Goal: Use online tool/utility: Utilize a website feature to perform a specific function

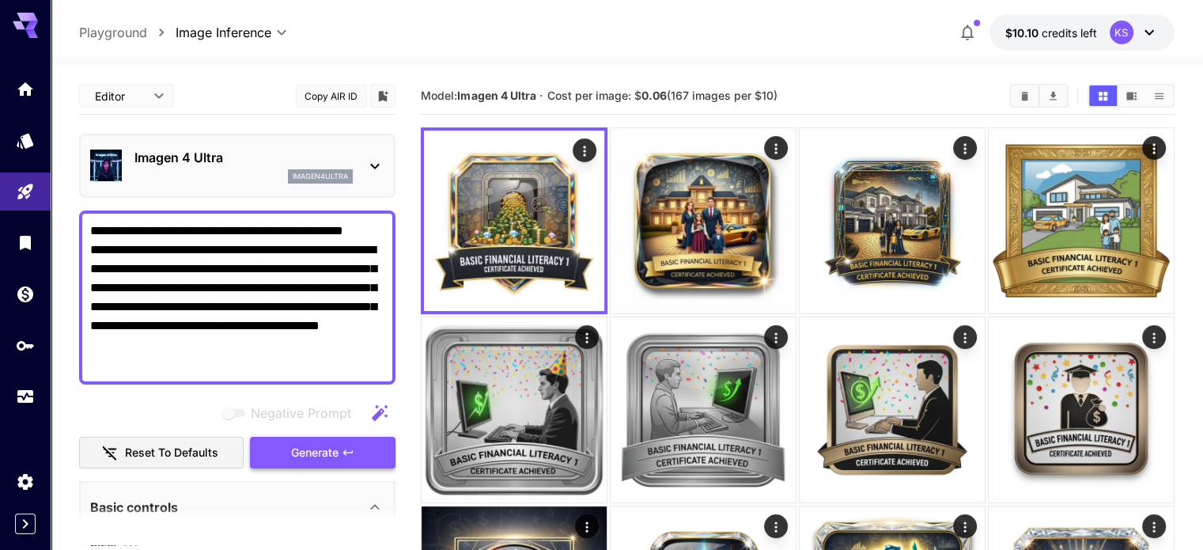
type textarea "**********"
click at [282, 456] on button "Generate" at bounding box center [323, 453] width 146 height 32
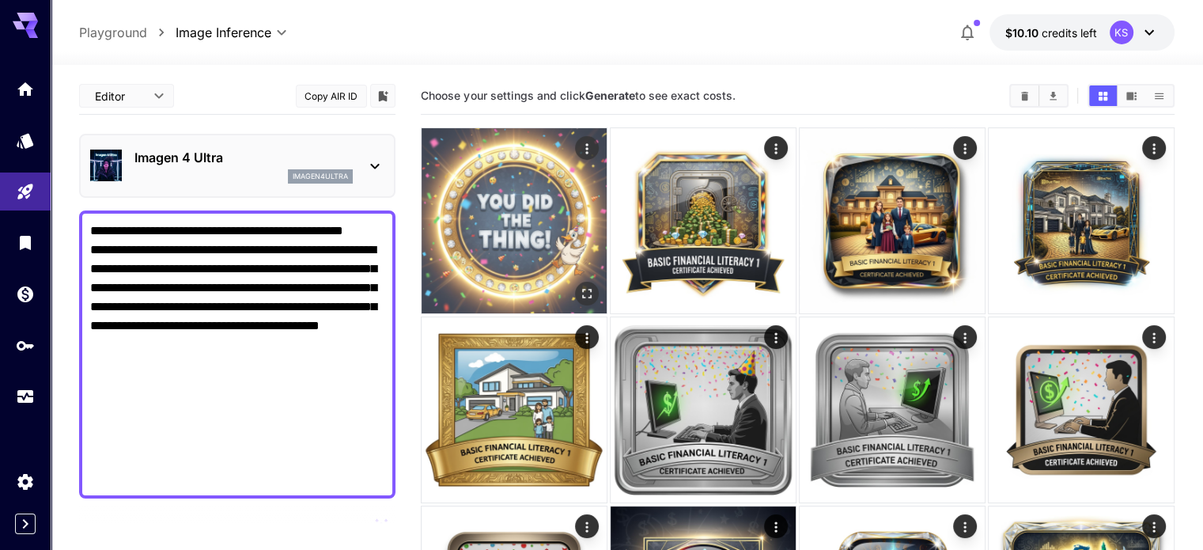
click at [529, 227] on img at bounding box center [514, 220] width 185 height 185
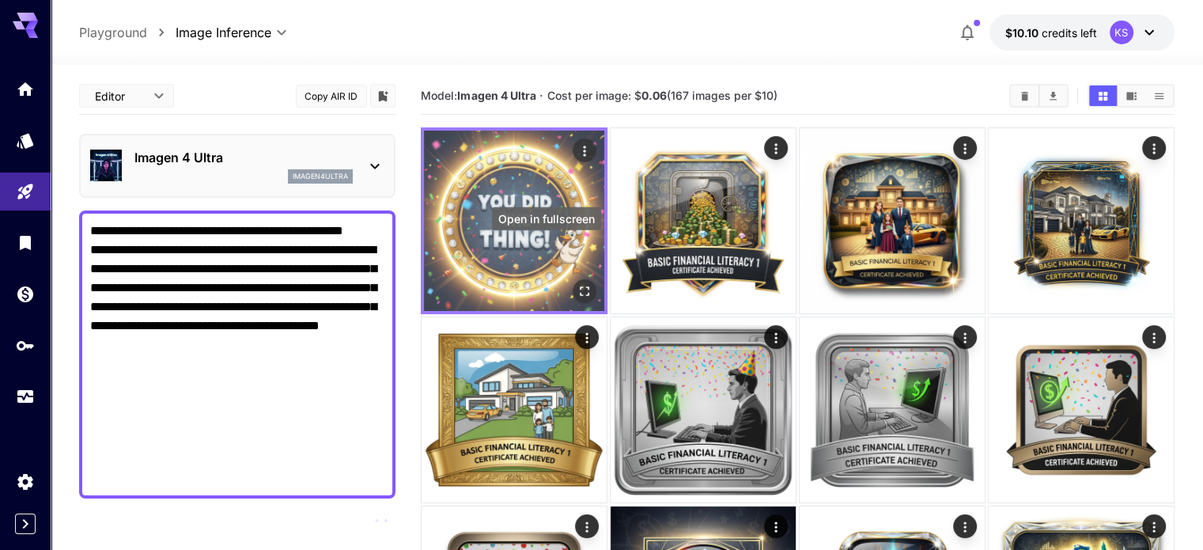
click at [577, 283] on icon "Open in fullscreen" at bounding box center [585, 291] width 16 height 16
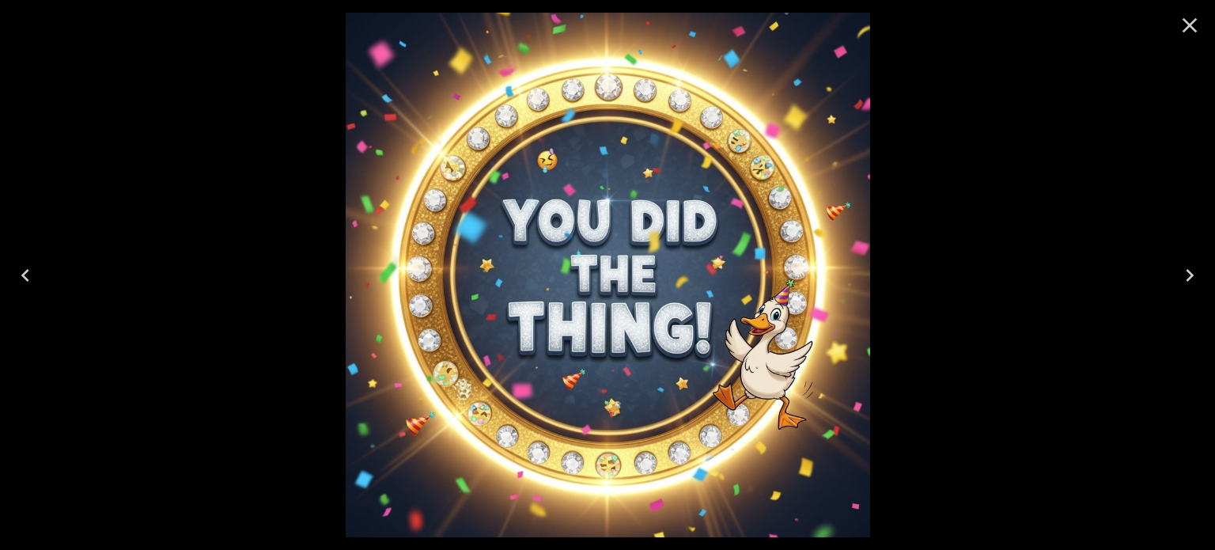
click at [1192, 20] on icon "Close" at bounding box center [1189, 25] width 25 height 25
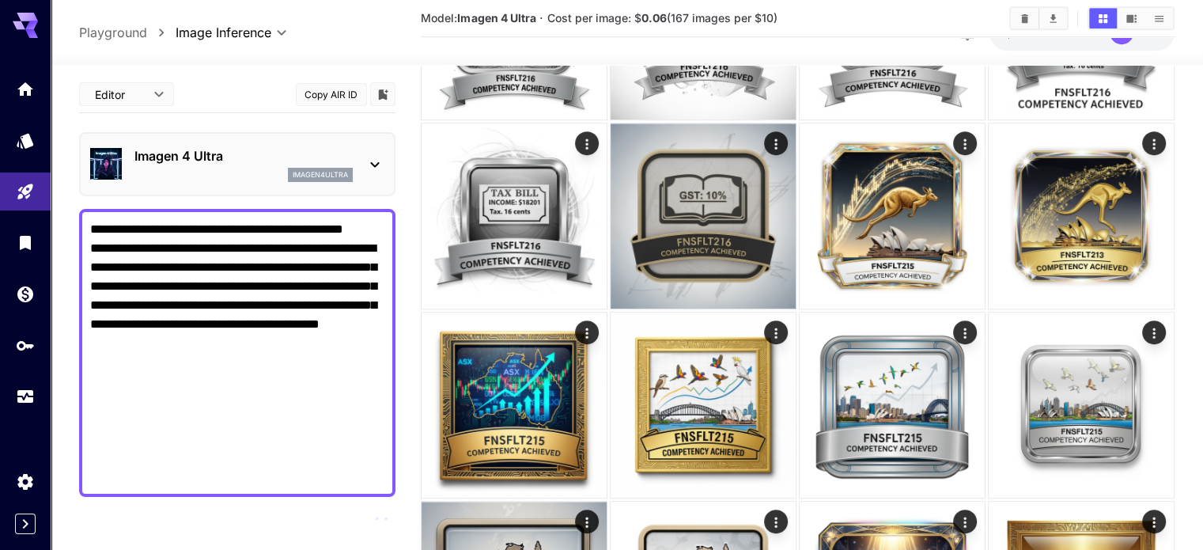
scroll to position [712, 0]
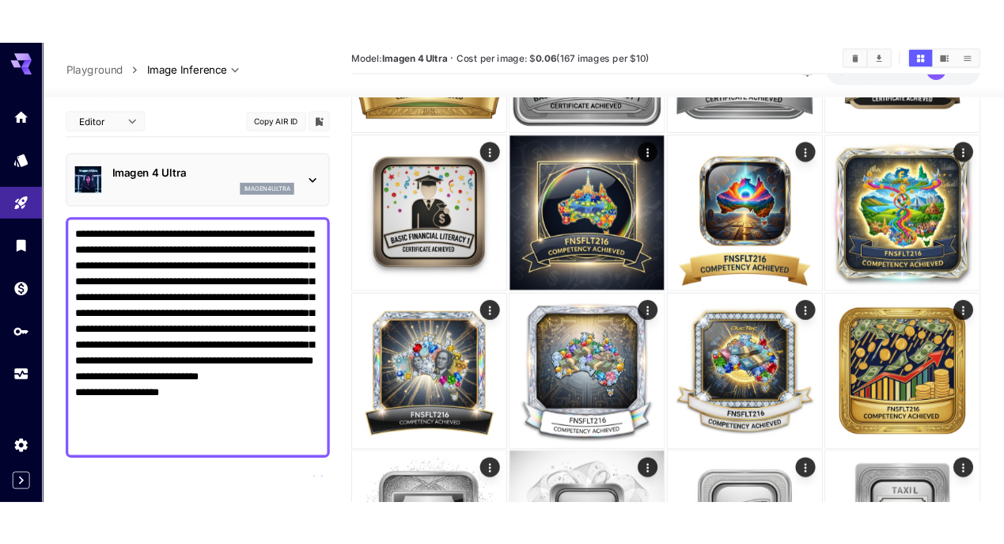
scroll to position [316, 0]
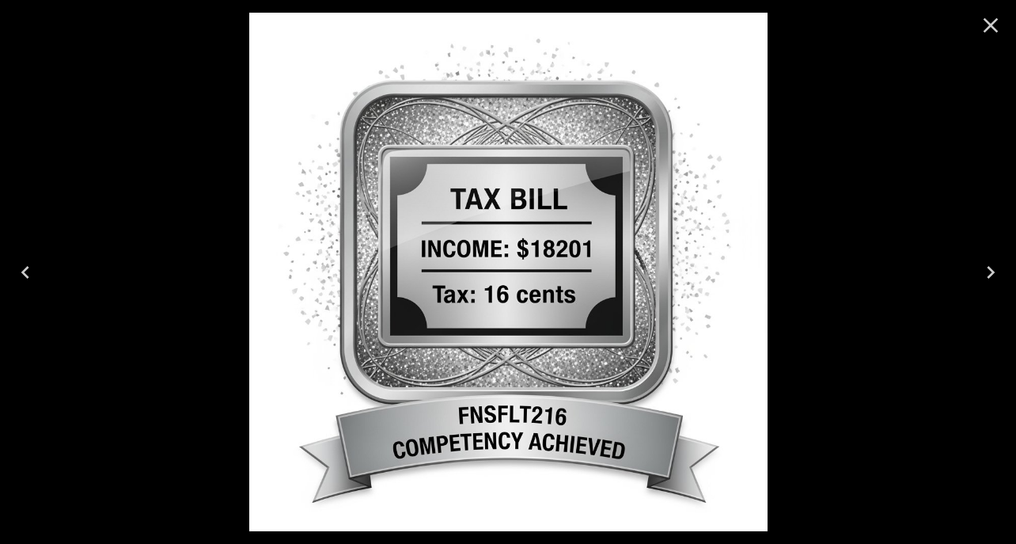
click at [989, 22] on icon "Close" at bounding box center [990, 25] width 25 height 25
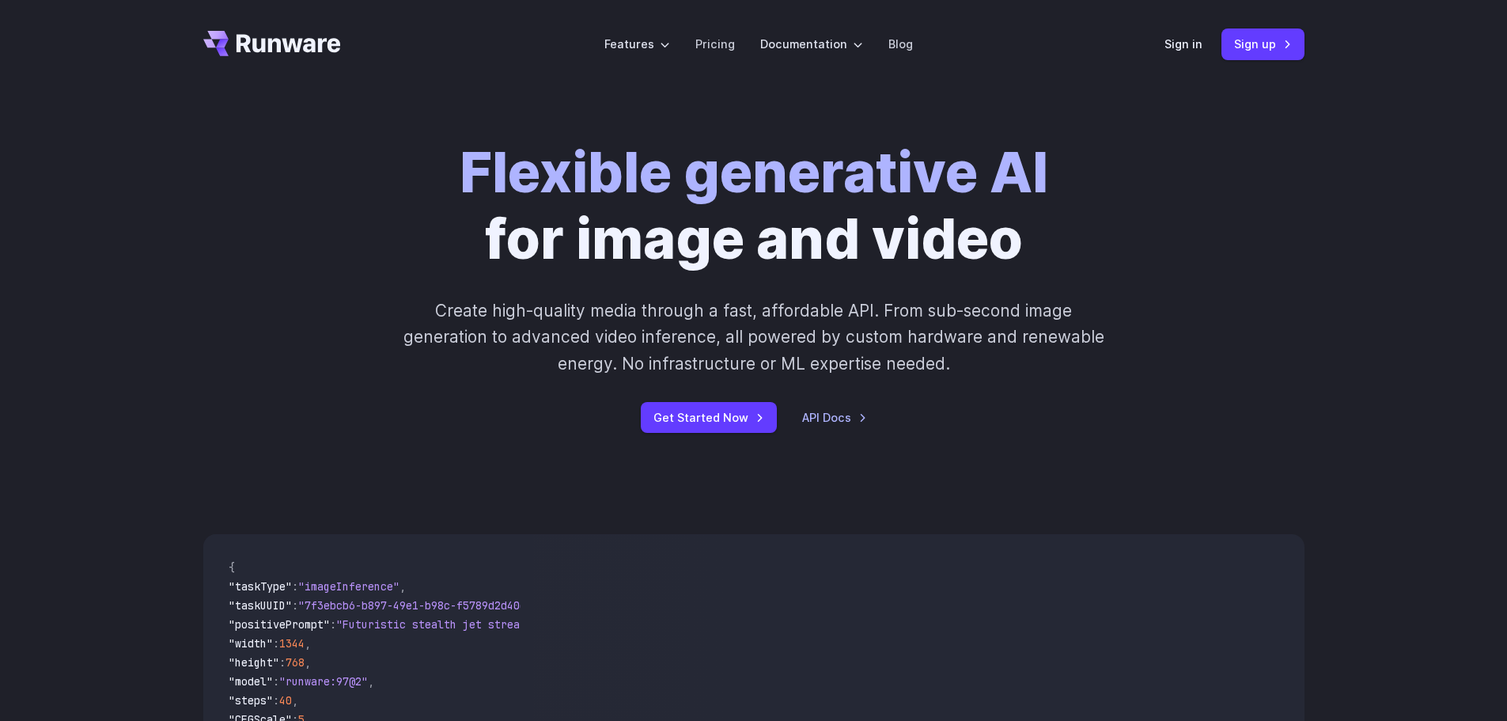
click at [1166, 30] on header "Features Tasks Image generation Video generation Sonic Inference Engine™ Models…" at bounding box center [753, 44] width 1139 height 89
click at [1179, 44] on link "Sign in" at bounding box center [1184, 44] width 38 height 18
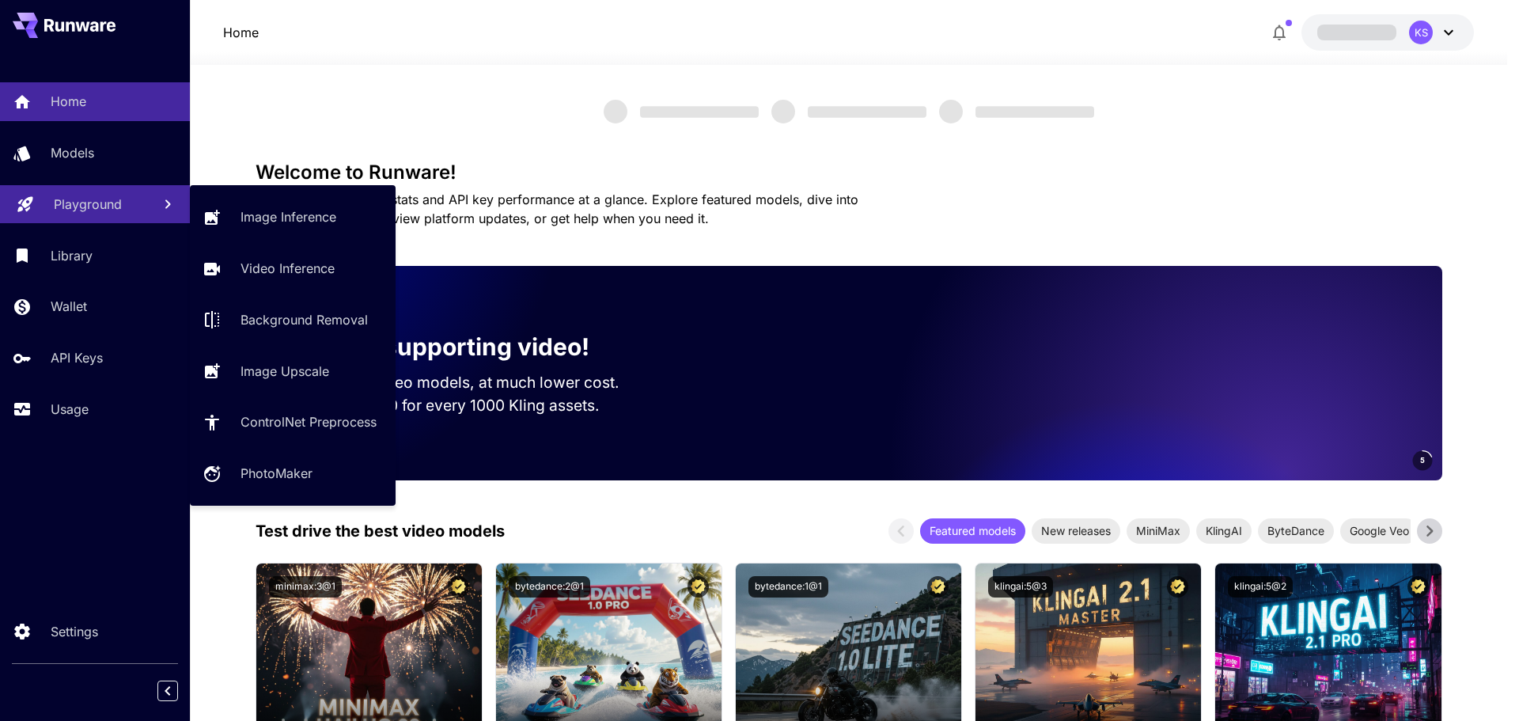
click at [82, 197] on p "Playground" at bounding box center [88, 204] width 68 height 19
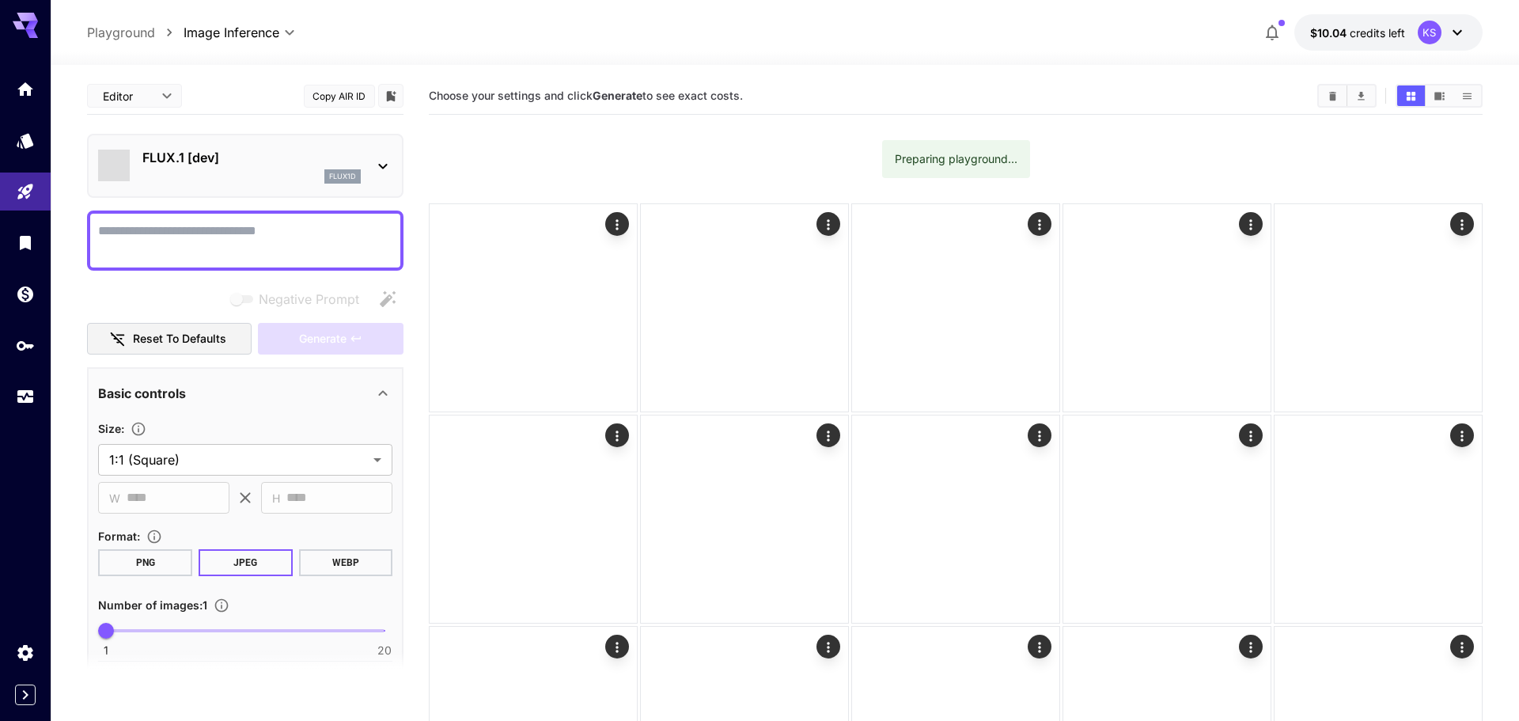
type input "**********"
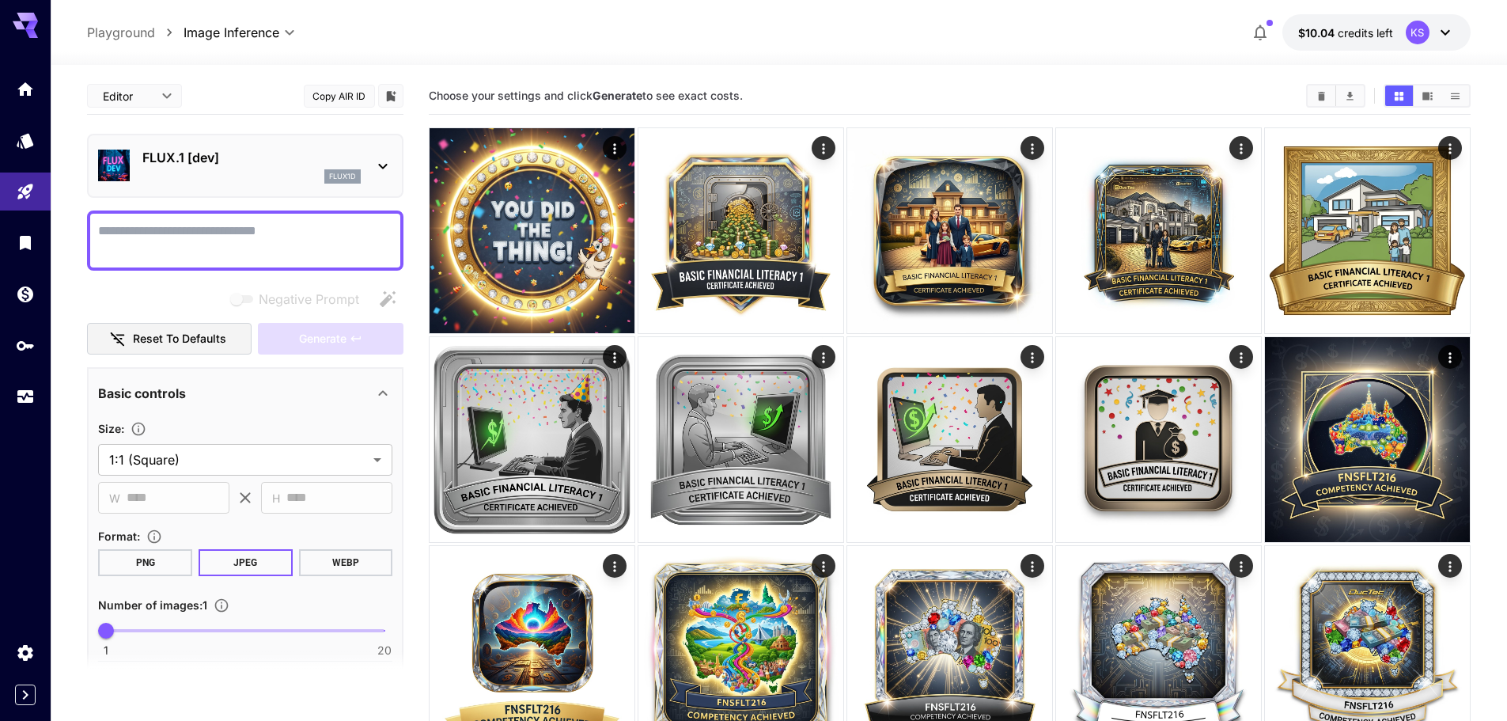
click at [287, 162] on p "FLUX.1 [dev]" at bounding box center [251, 157] width 218 height 19
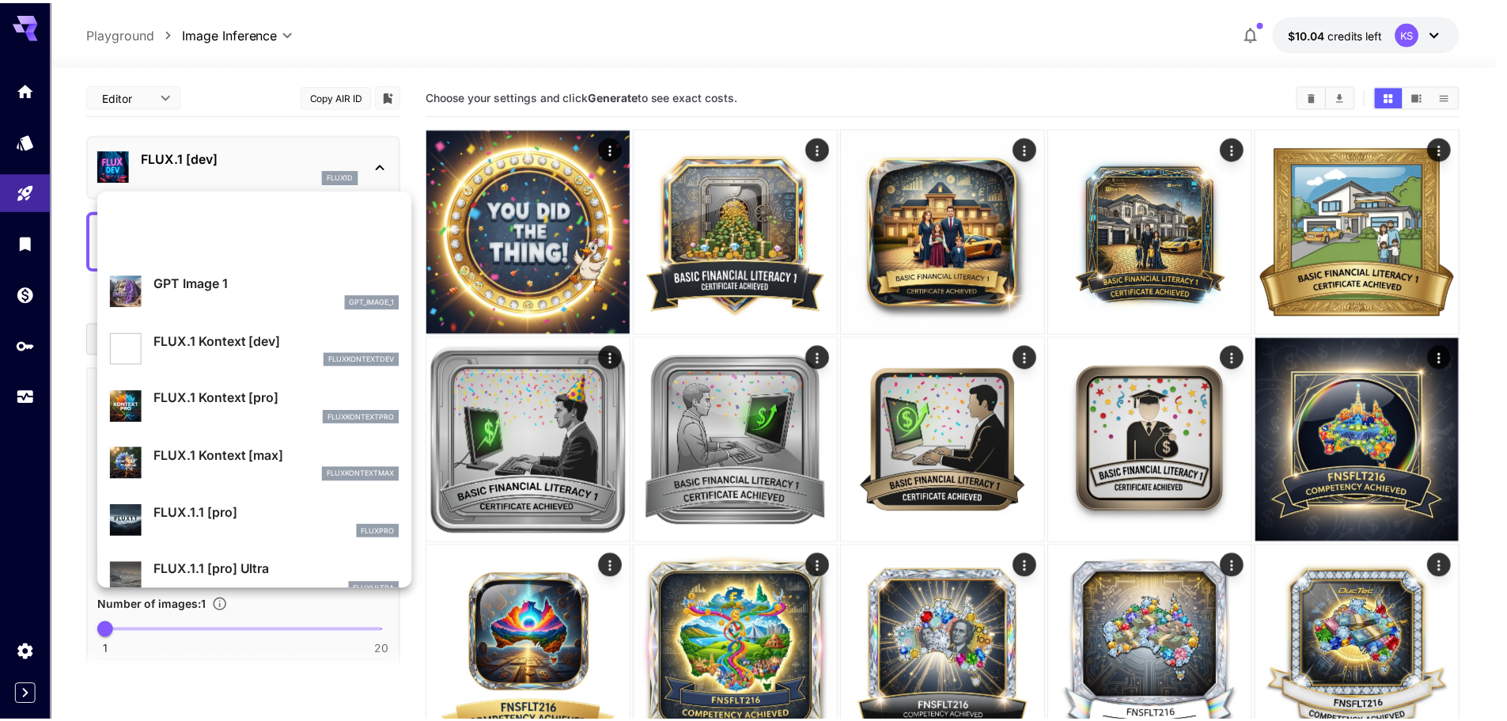
scroll to position [873, 0]
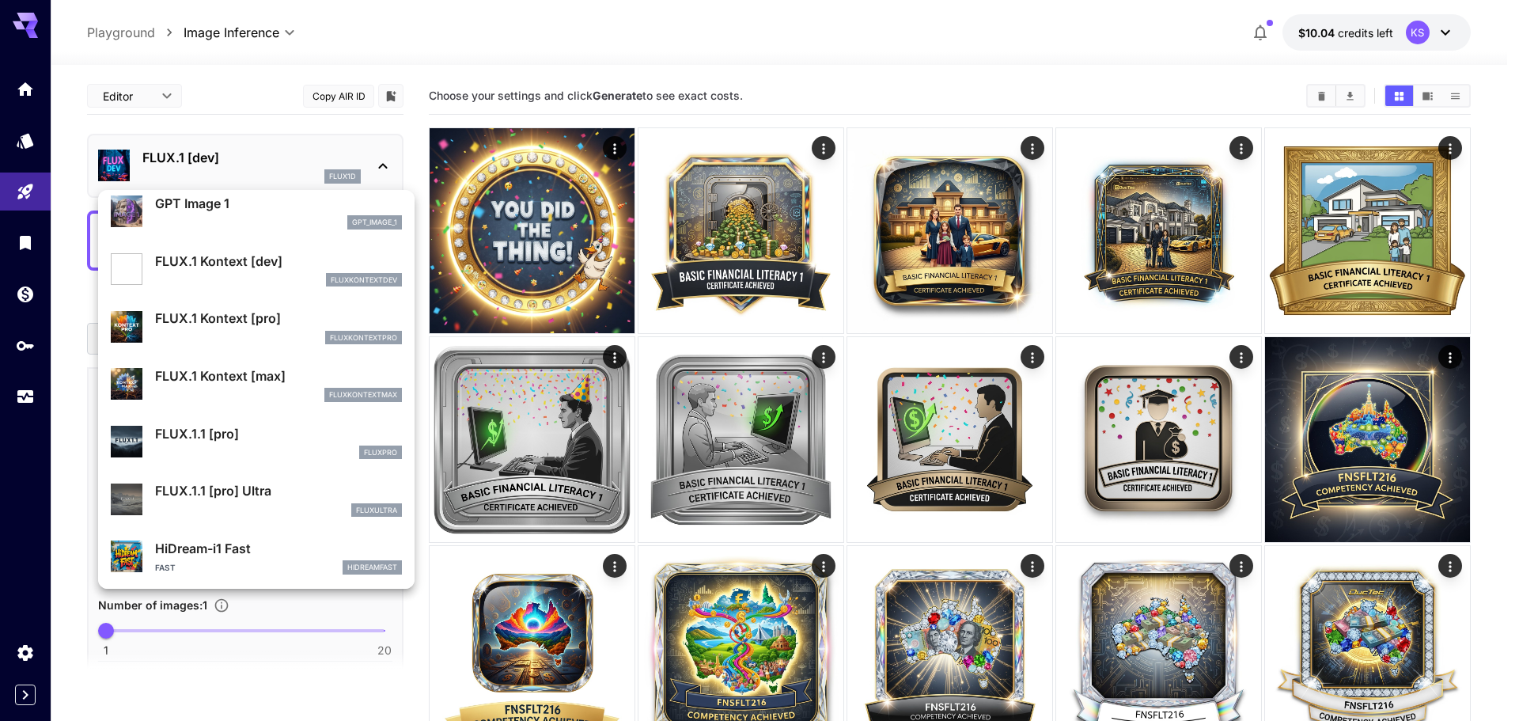
click at [275, 391] on div "fluxkontextmax" at bounding box center [278, 395] width 247 height 14
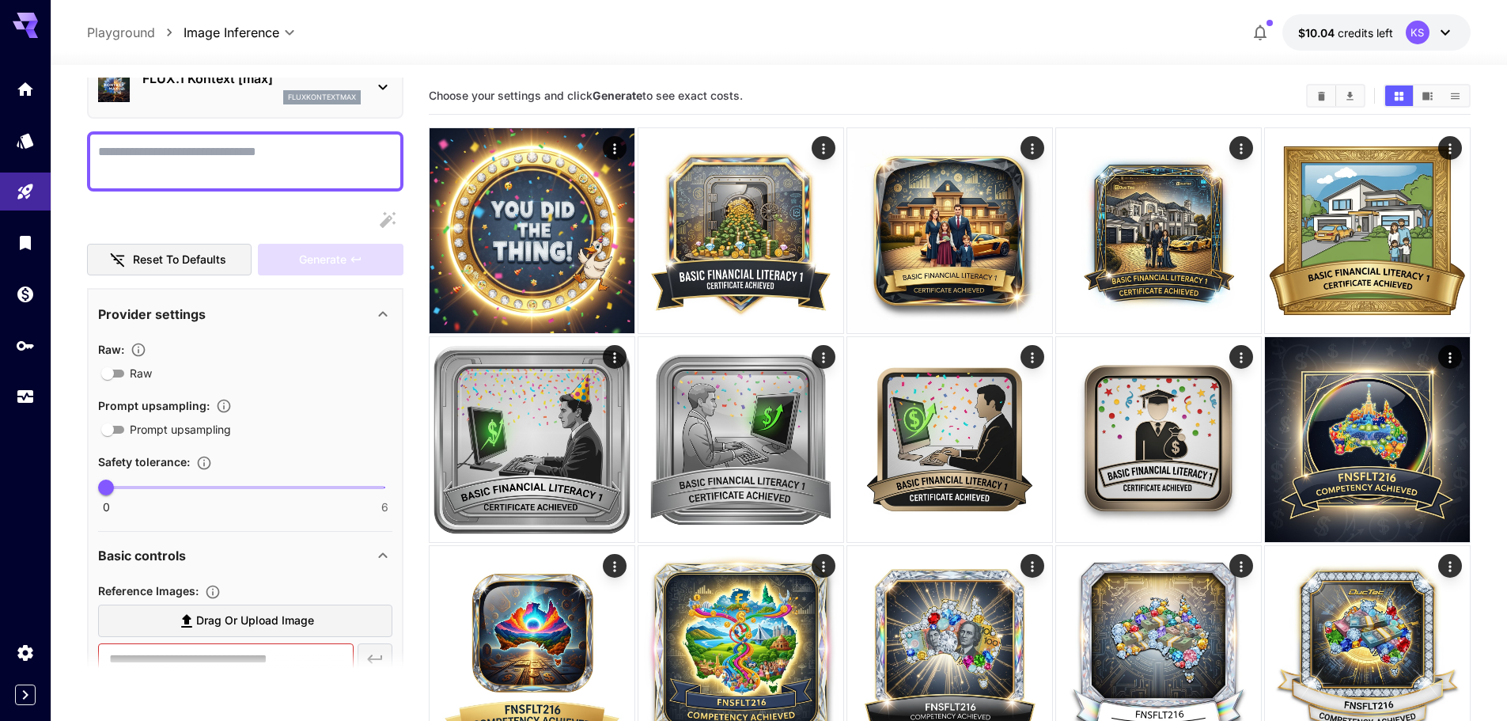
scroll to position [237, 0]
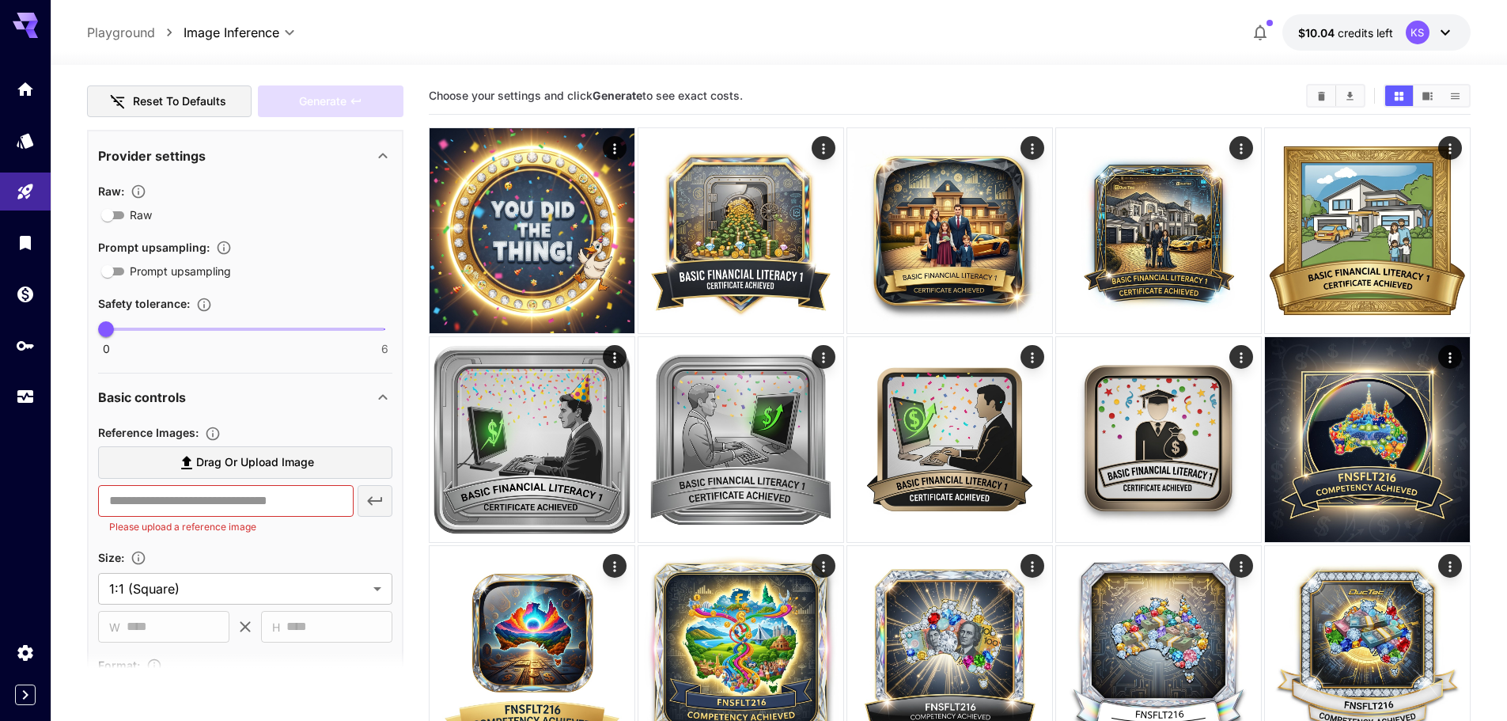
click at [236, 455] on span "Drag or upload image" at bounding box center [255, 463] width 118 height 20
click at [0, 0] on input "Drag or upload image" at bounding box center [0, 0] width 0 height 0
type input "**********"
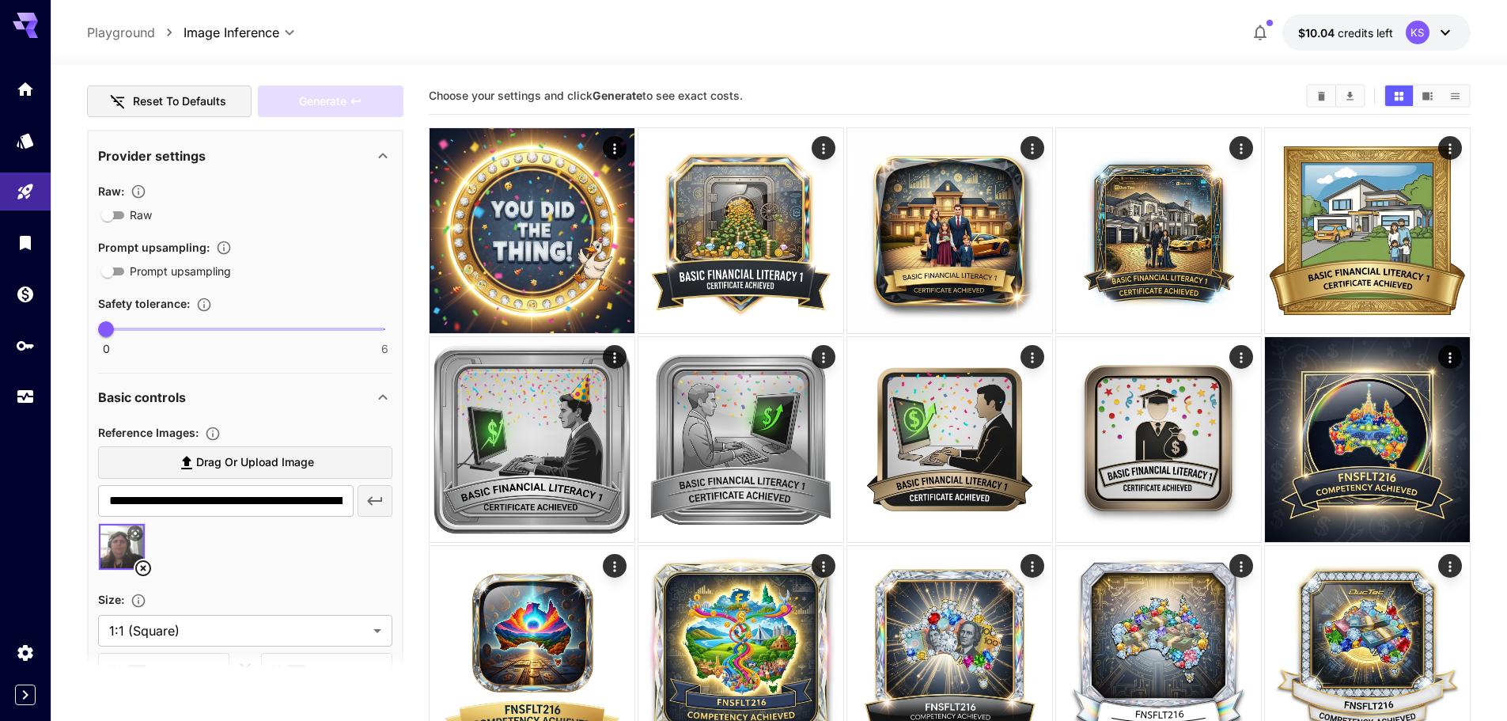
scroll to position [79, 0]
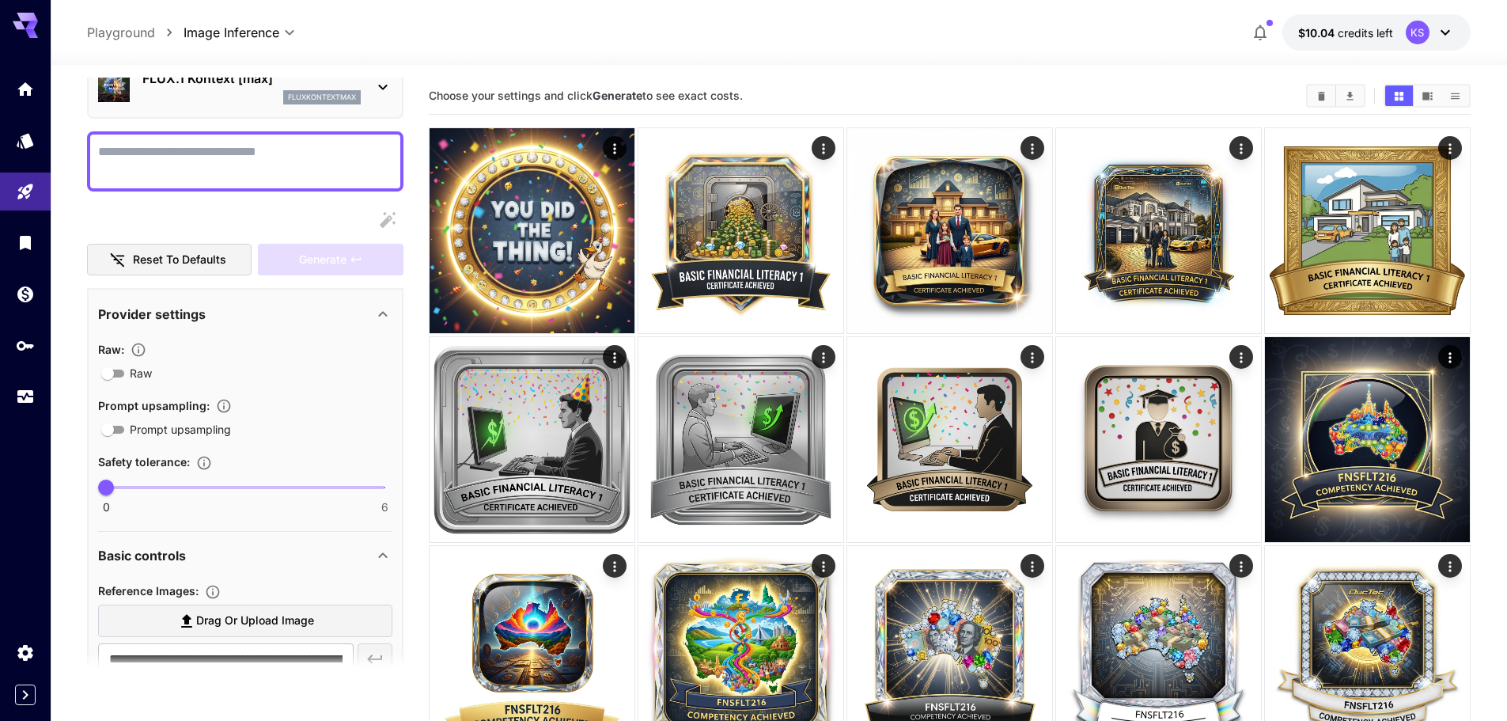
click at [188, 165] on textarea "Raw" at bounding box center [245, 161] width 294 height 38
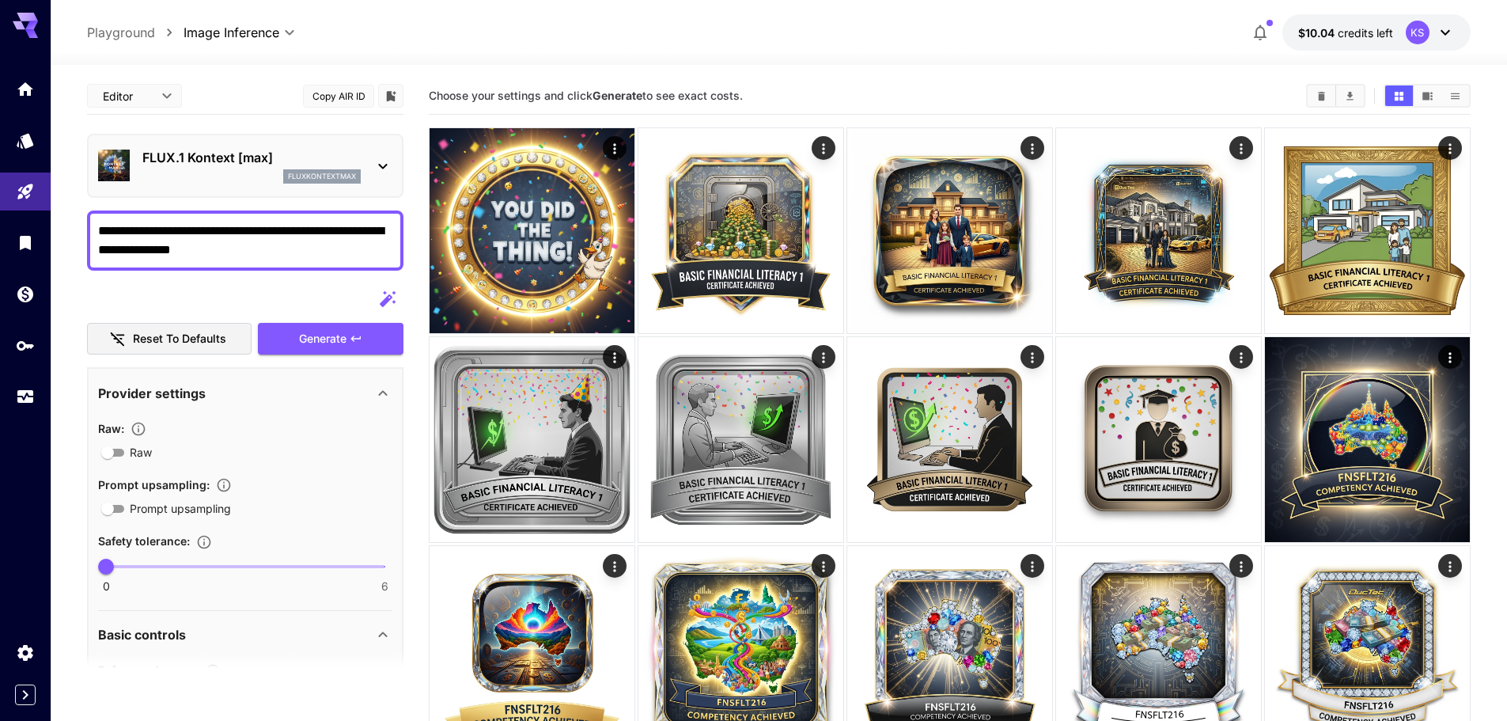
drag, startPoint x: 317, startPoint y: 233, endPoint x: 267, endPoint y: 254, distance: 54.2
click at [267, 254] on textarea "**********" at bounding box center [245, 241] width 294 height 38
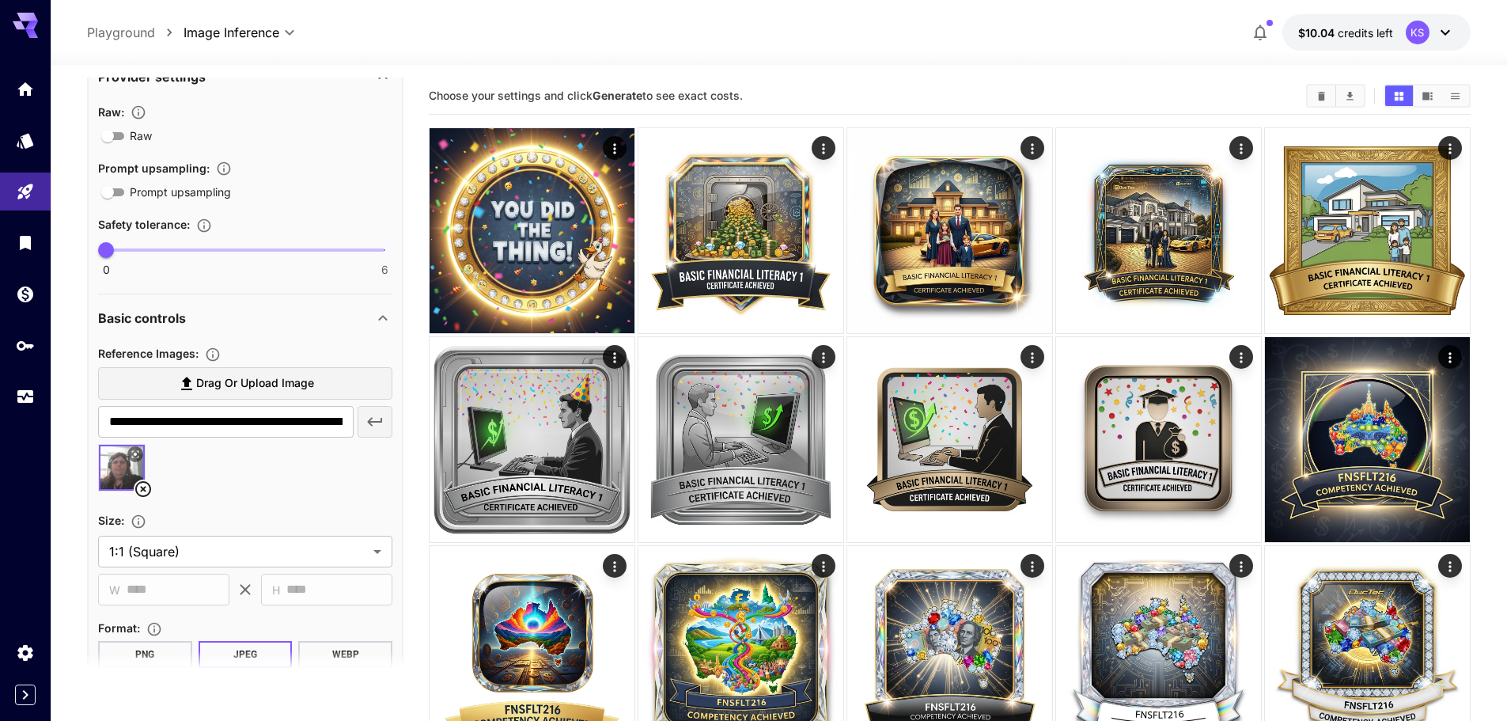
scroll to position [79, 0]
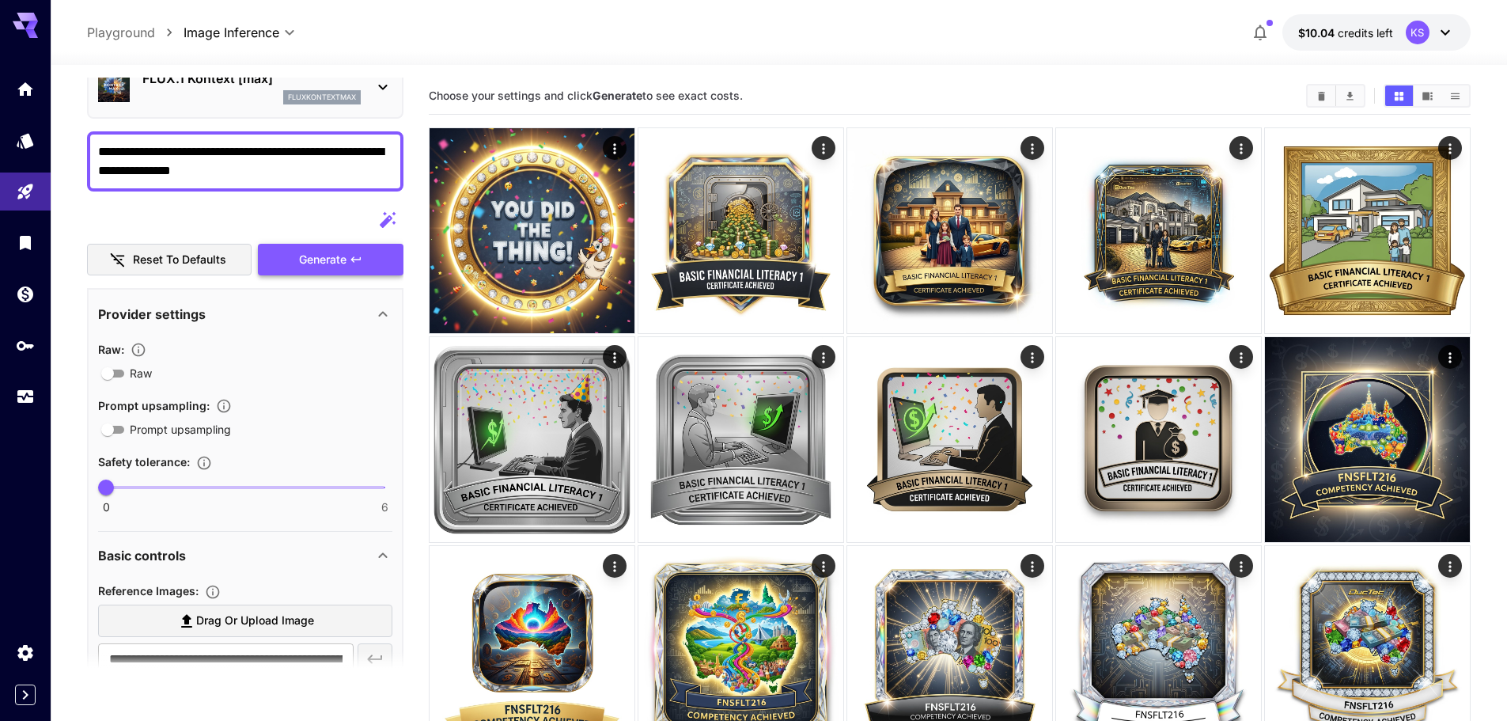
type textarea "**********"
click at [346, 259] on span "Generate" at bounding box center [322, 260] width 47 height 20
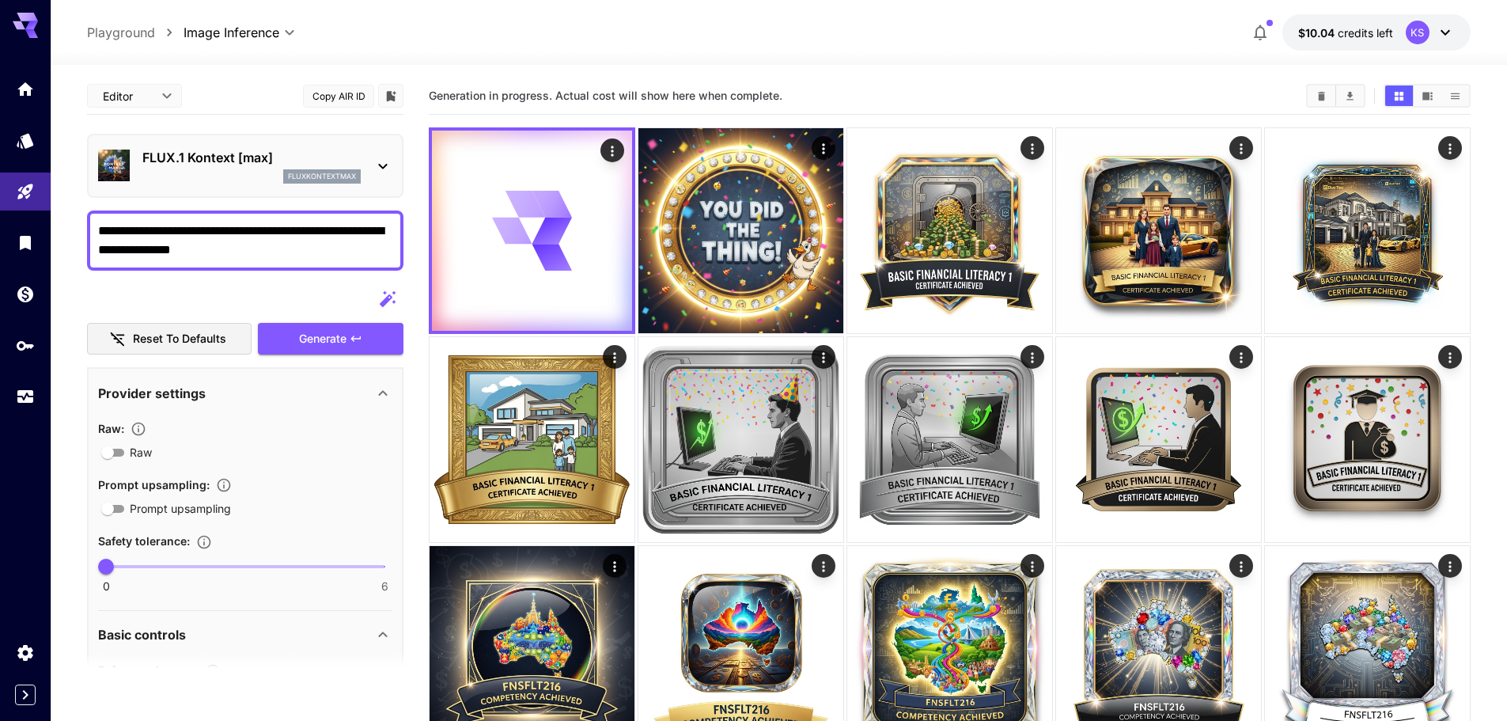
scroll to position [79, 0]
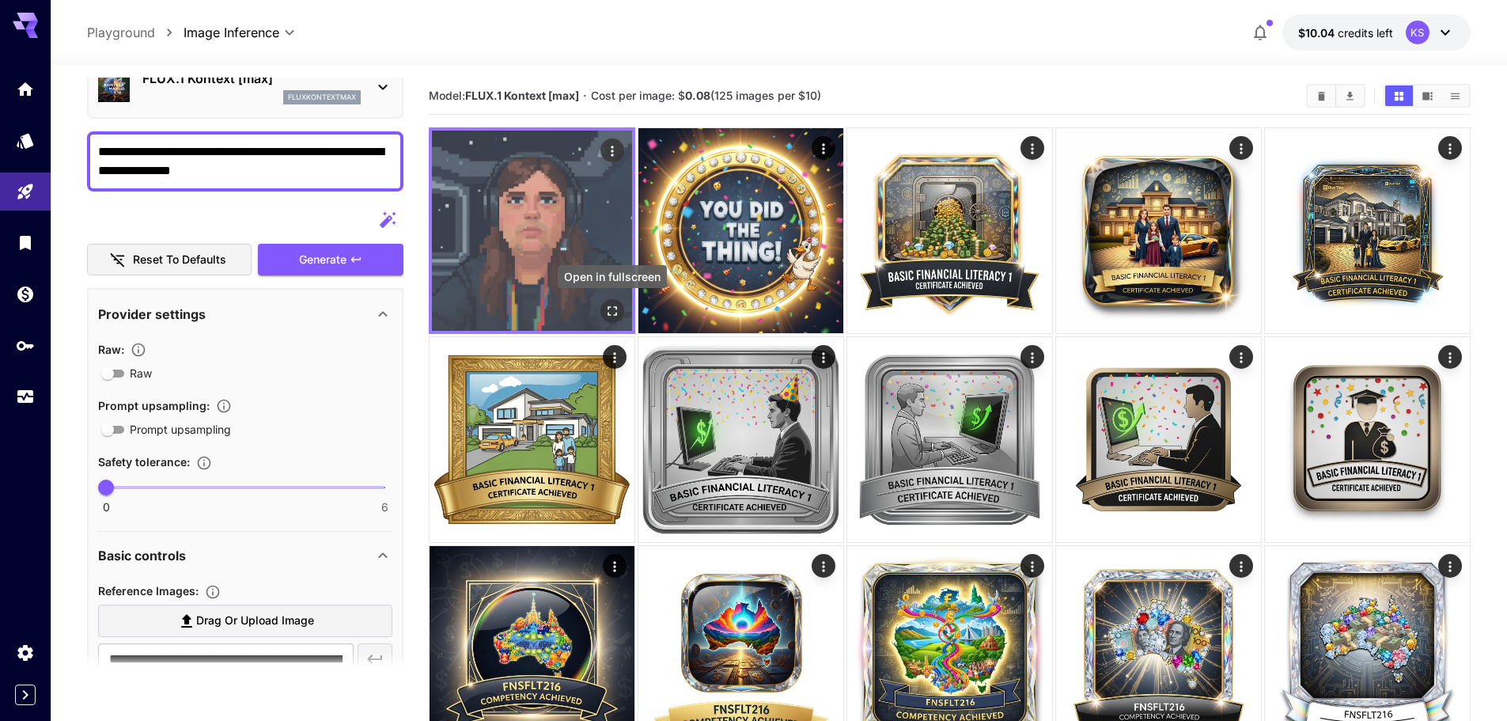
click at [622, 313] on button "Open in fullscreen" at bounding box center [613, 311] width 24 height 24
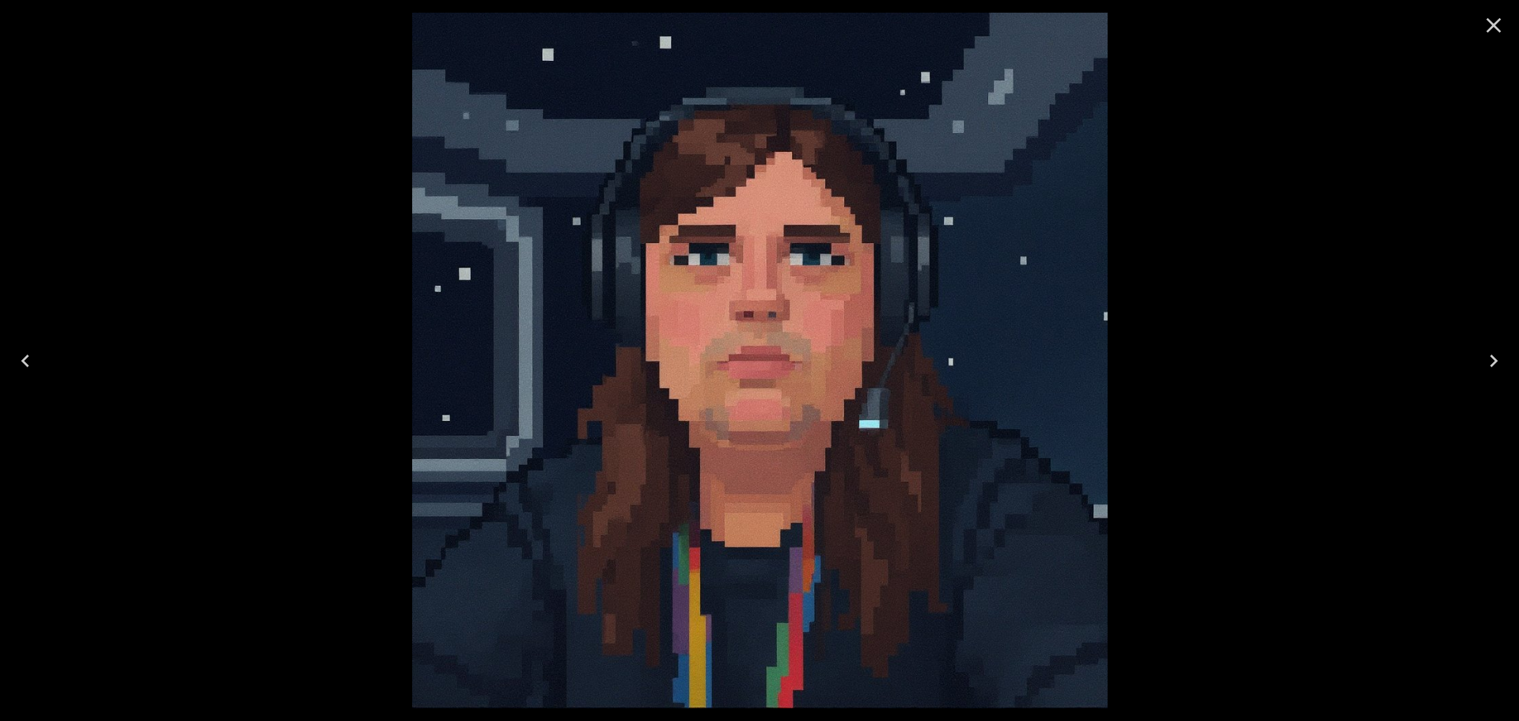
click at [1496, 25] on icon "Close" at bounding box center [1493, 25] width 25 height 25
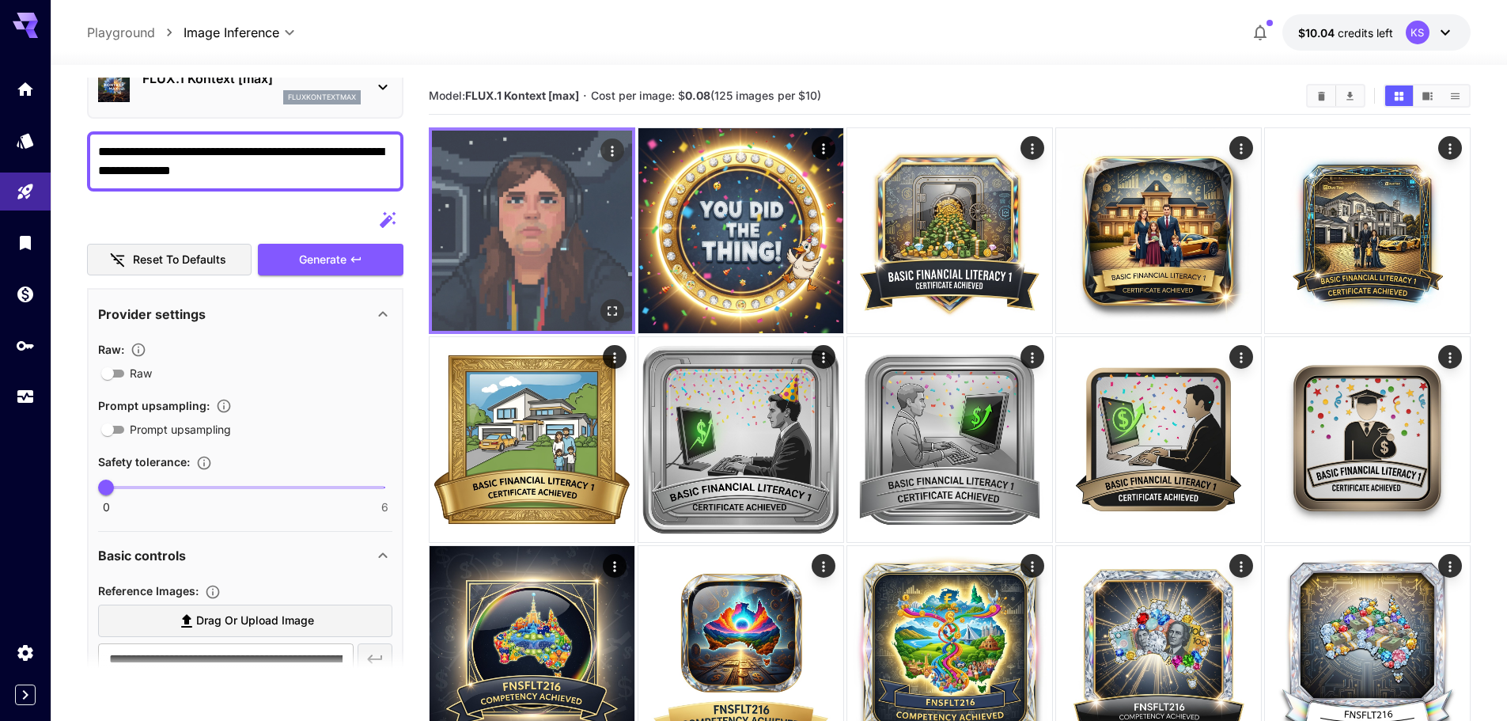
click at [550, 247] on img at bounding box center [532, 231] width 200 height 200
click at [540, 295] on img at bounding box center [532, 231] width 200 height 200
click at [629, 312] on img at bounding box center [532, 231] width 200 height 200
click at [621, 313] on button "Open in fullscreen" at bounding box center [613, 311] width 24 height 24
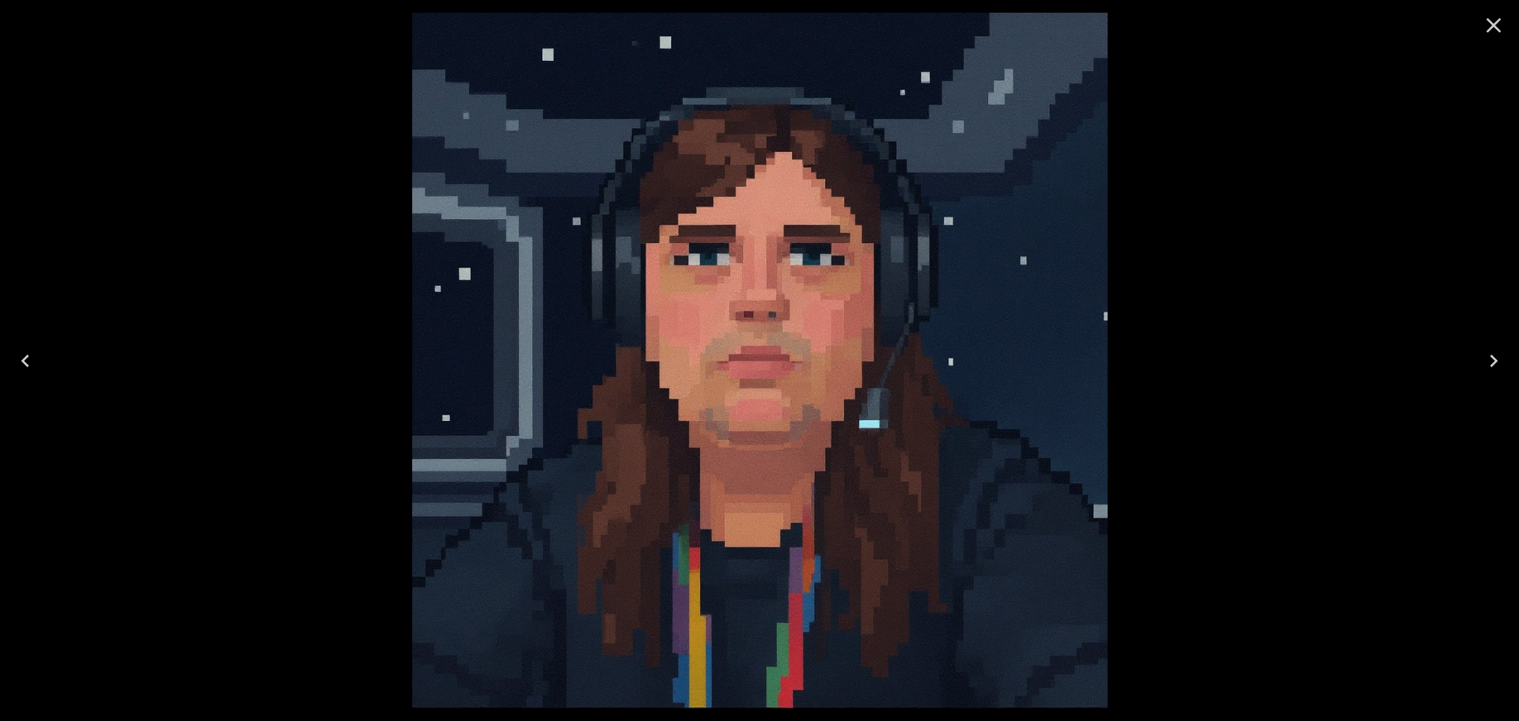
drag, startPoint x: 1274, startPoint y: 480, endPoint x: 1275, endPoint y: 385, distance: 95.7
click at [1274, 462] on div at bounding box center [759, 360] width 1519 height 721
click at [1499, 25] on icon "Close" at bounding box center [1493, 25] width 25 height 25
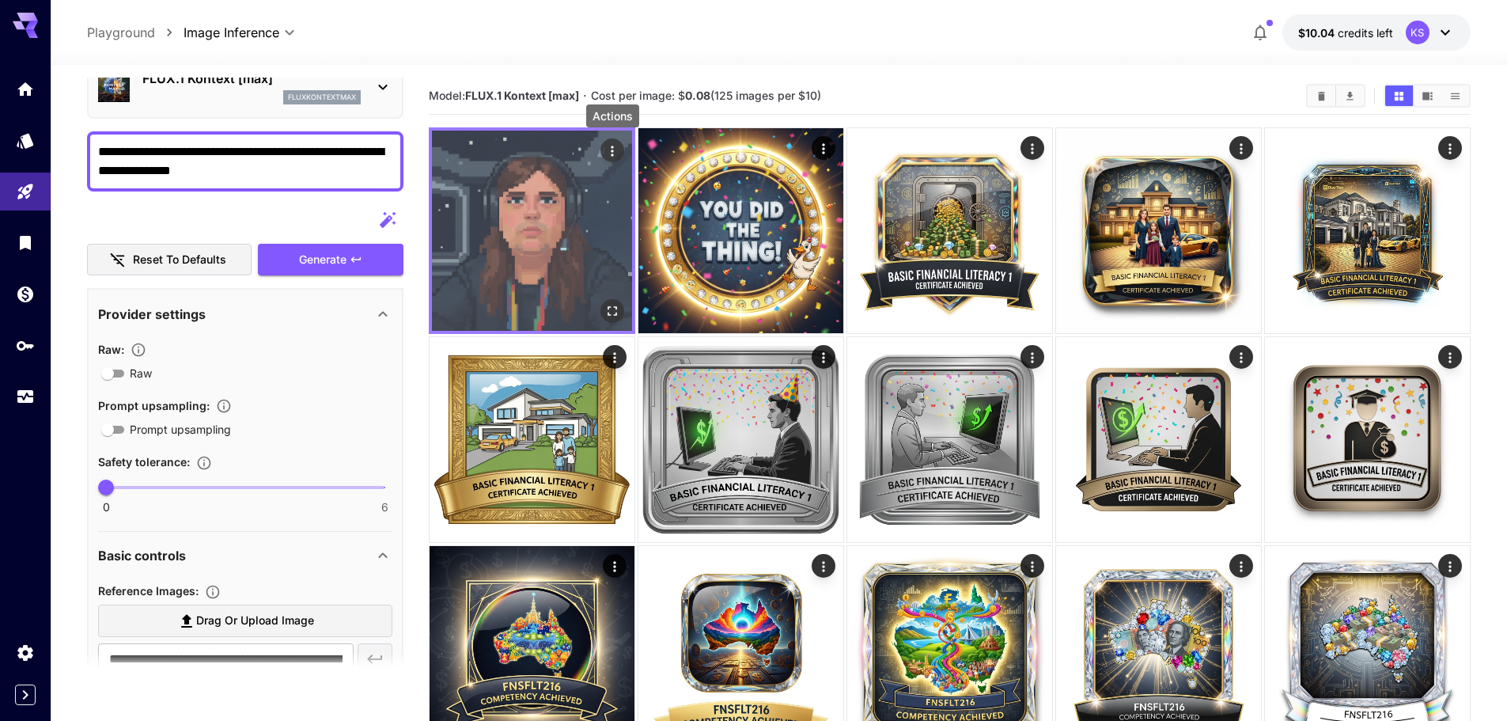
click at [611, 154] on icon "Actions" at bounding box center [612, 151] width 16 height 16
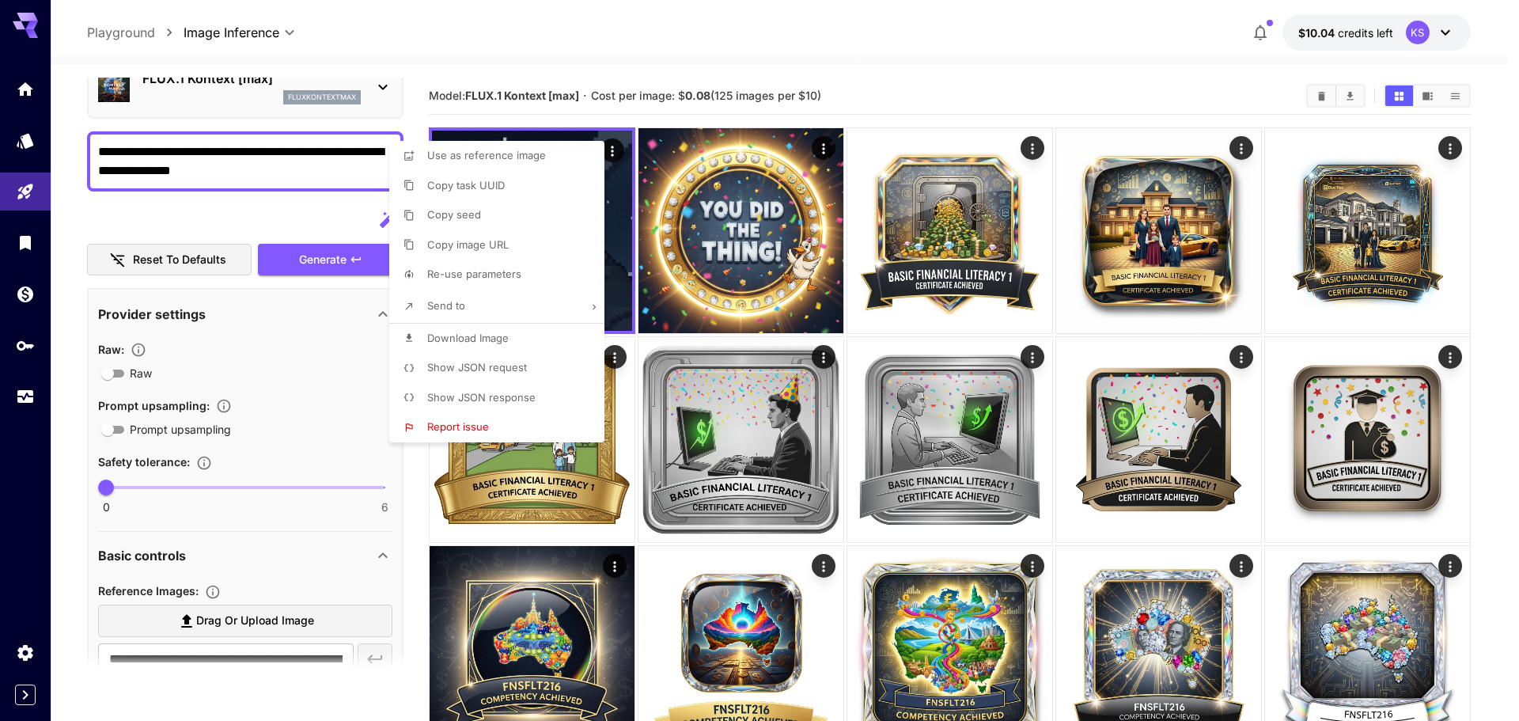
click at [853, 67] on div at bounding box center [759, 360] width 1519 height 721
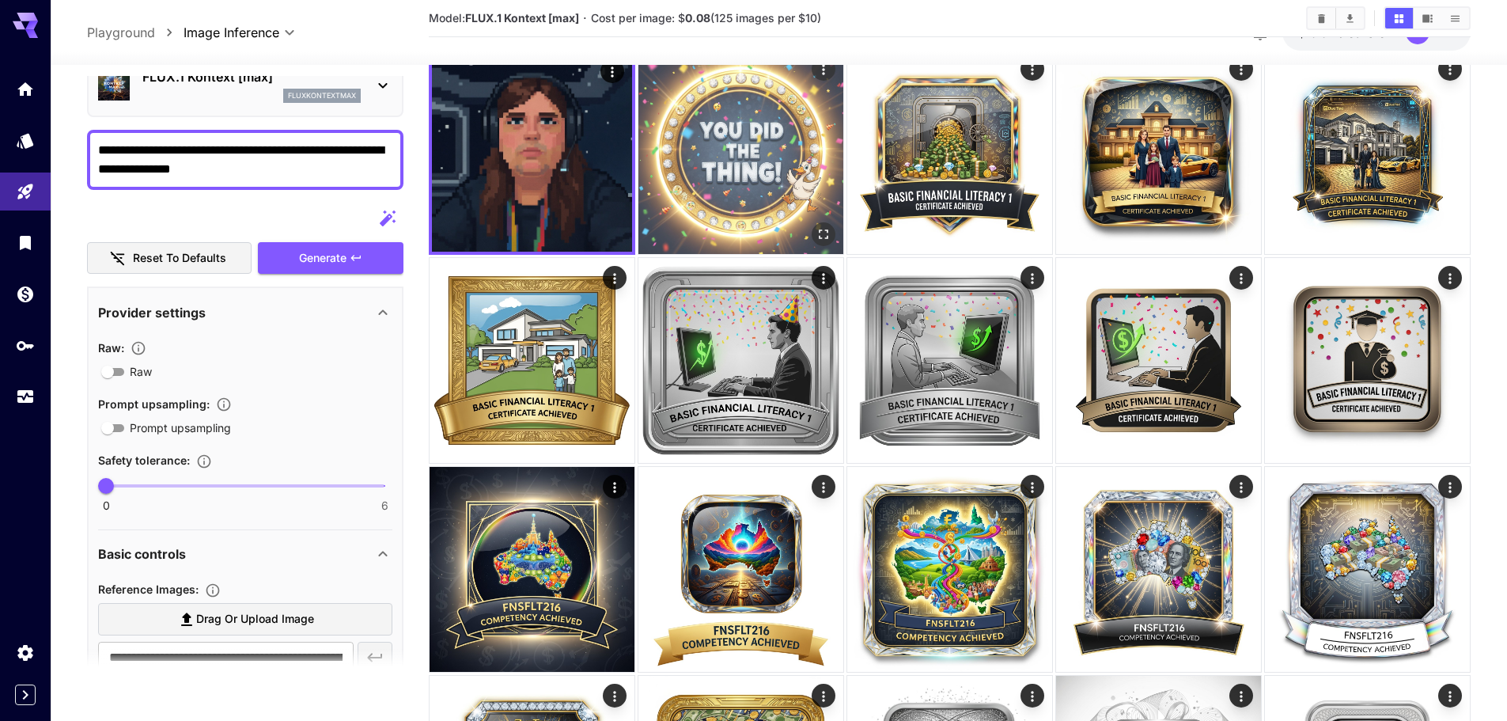
scroll to position [0, 0]
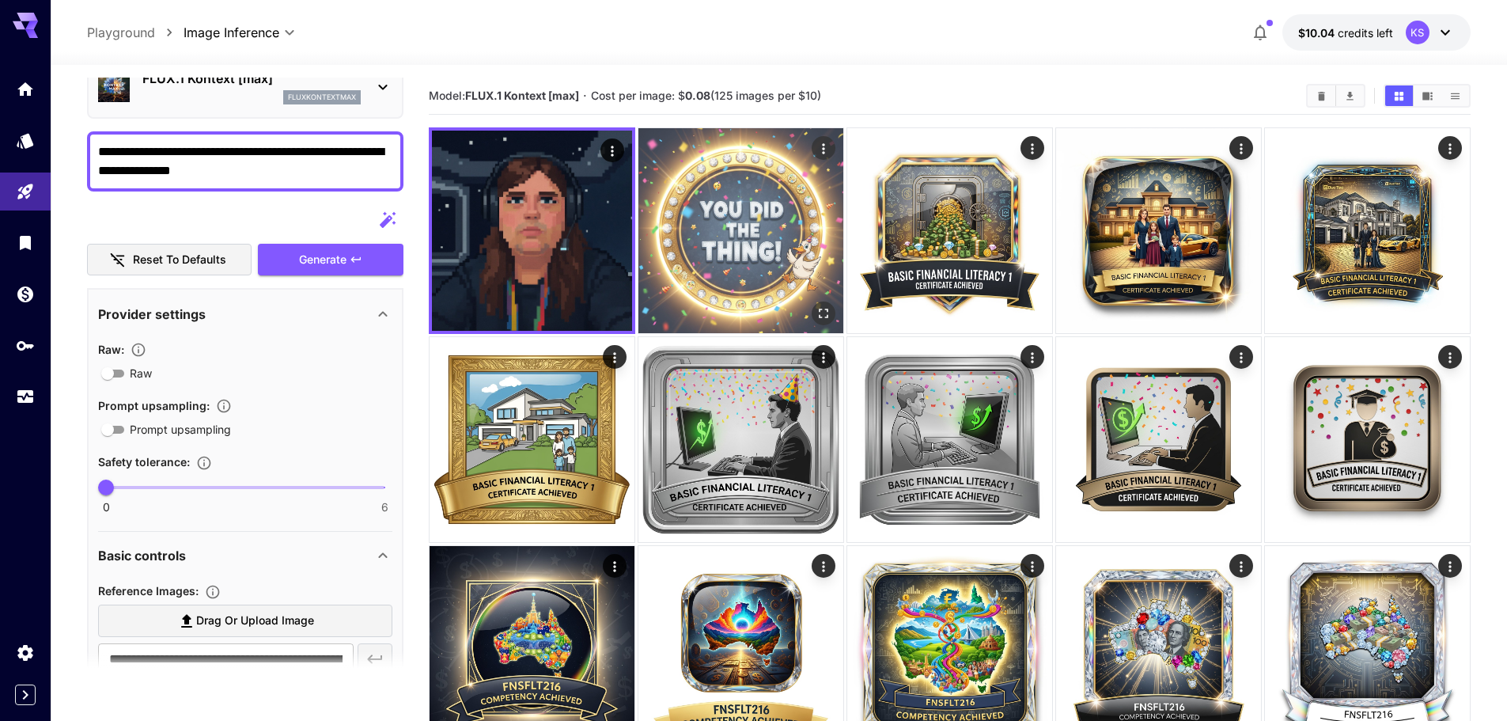
click at [740, 193] on img at bounding box center [740, 230] width 205 height 205
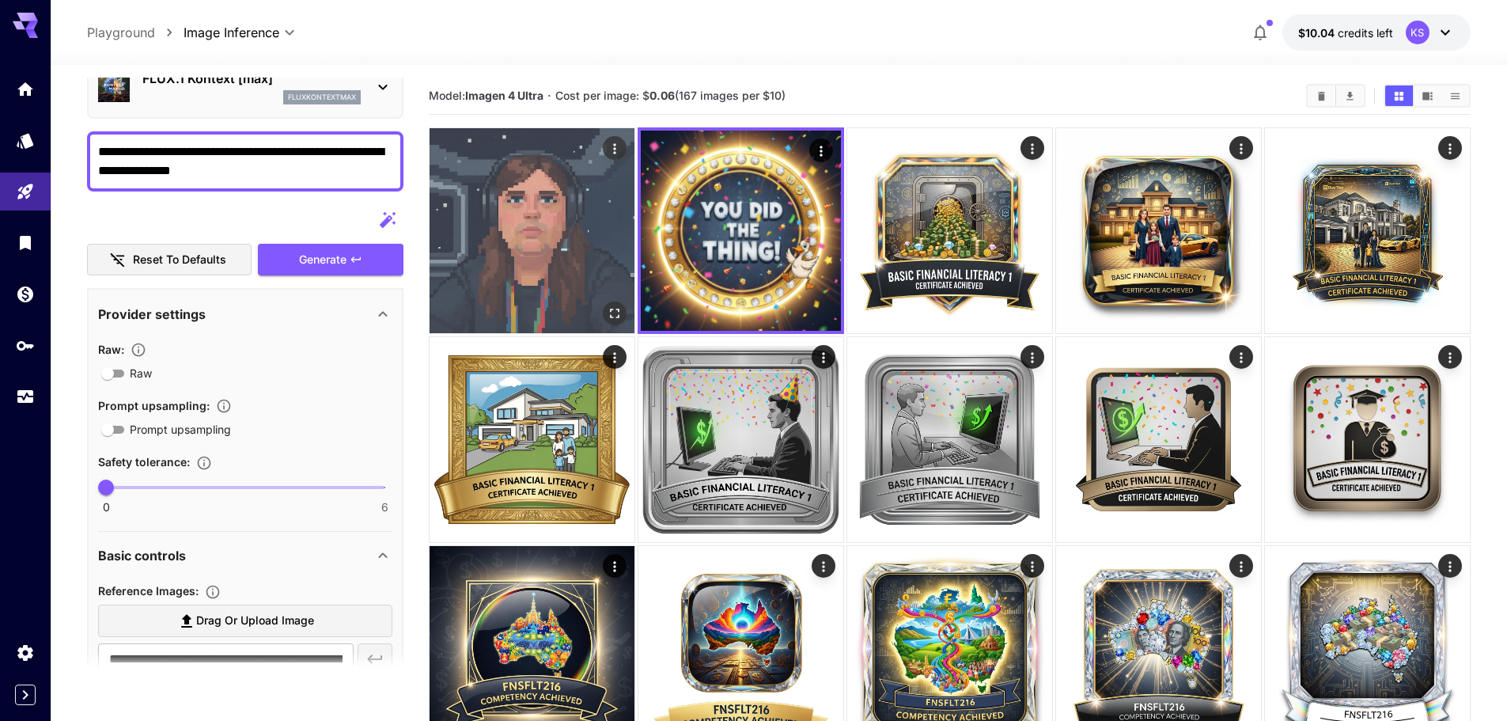
click at [555, 212] on img at bounding box center [532, 230] width 205 height 205
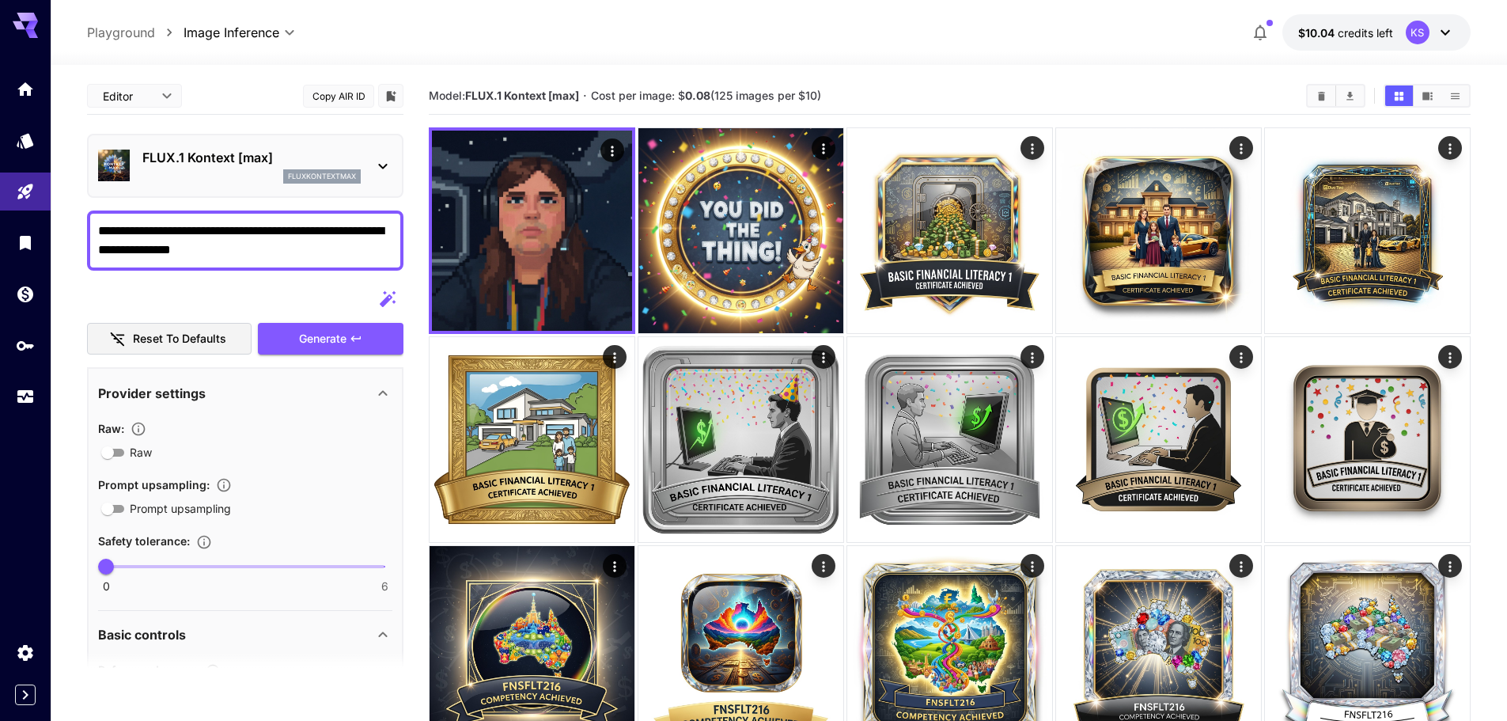
click at [378, 165] on icon at bounding box center [382, 166] width 19 height 19
